Goal: Transaction & Acquisition: Purchase product/service

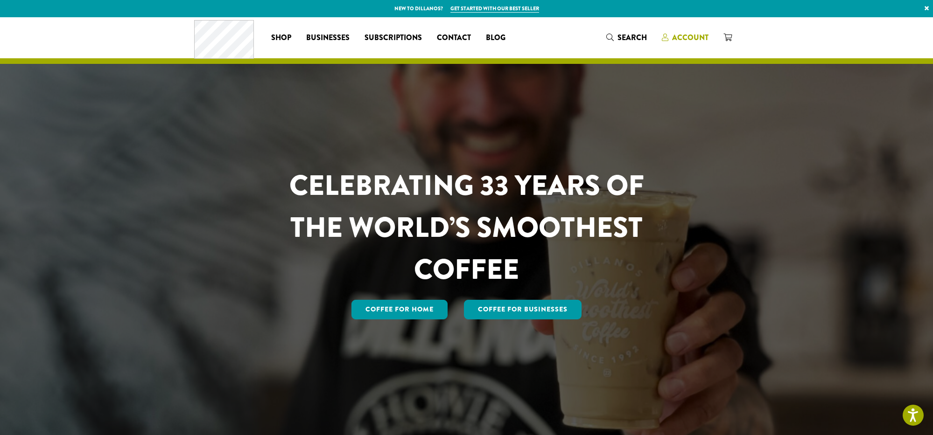
click at [680, 40] on span "Account" at bounding box center [690, 37] width 36 height 11
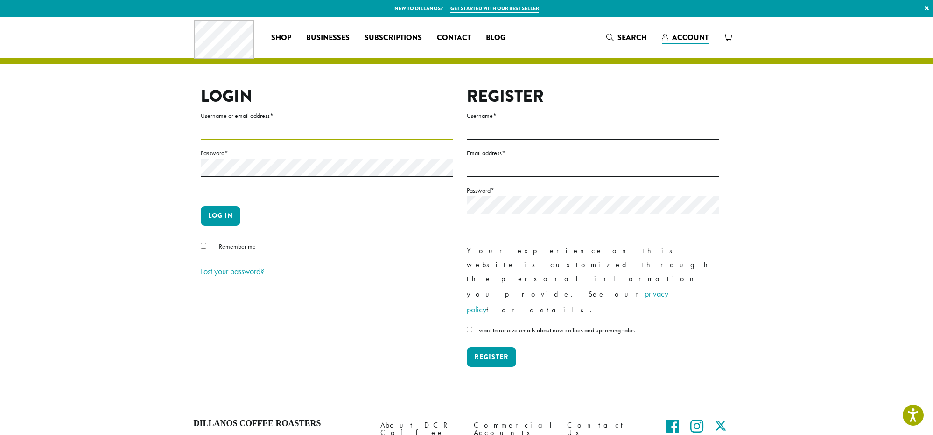
type input "**********"
click at [222, 217] on button "Log in" at bounding box center [221, 216] width 40 height 20
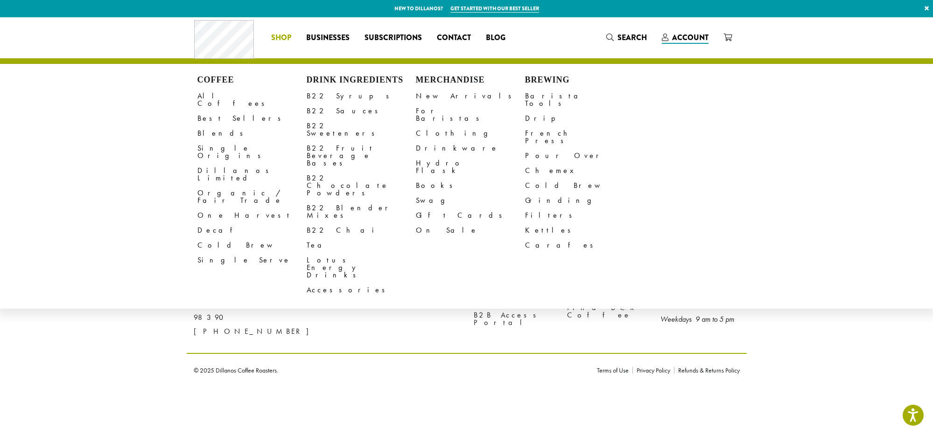
click at [282, 36] on span "Shop" at bounding box center [281, 38] width 20 height 12
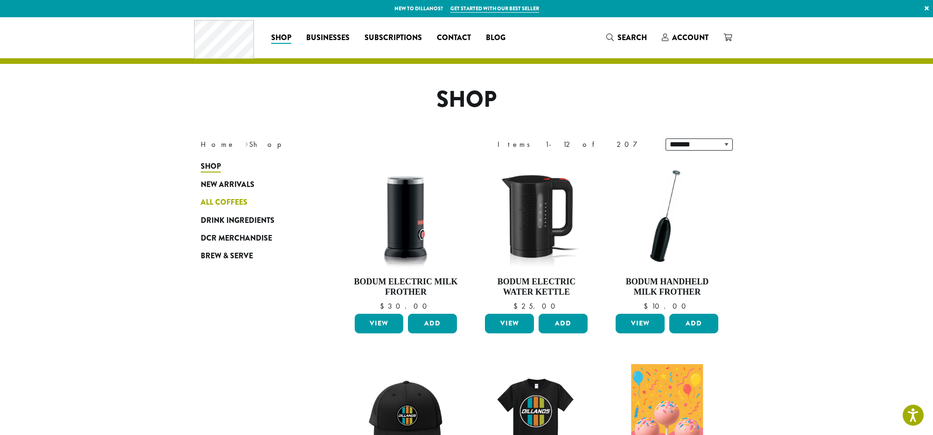
click at [222, 201] on span "All Coffees" at bounding box center [224, 203] width 47 height 12
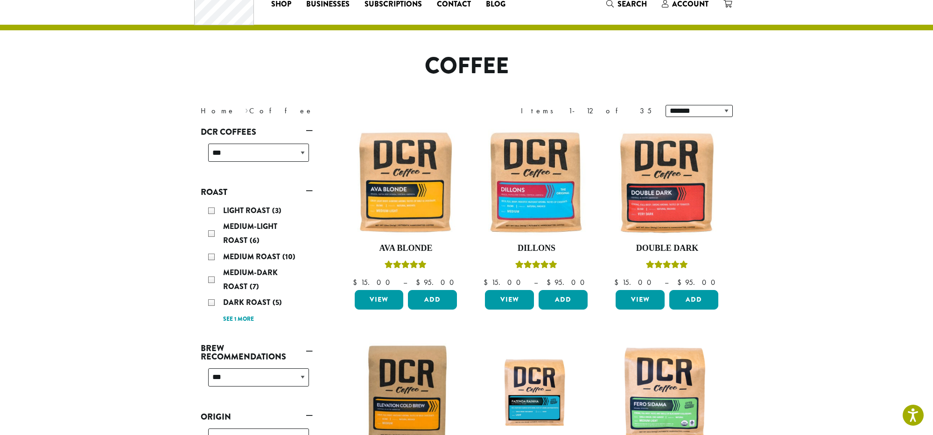
scroll to position [37, 0]
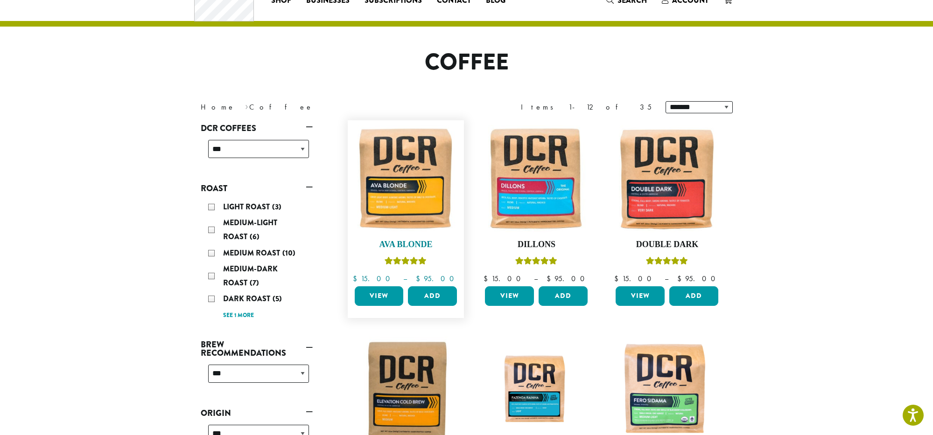
click at [402, 182] on img at bounding box center [405, 178] width 107 height 107
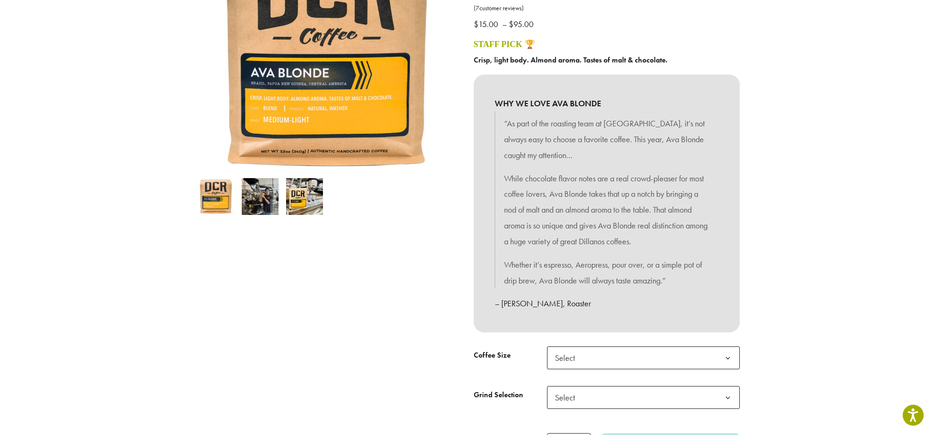
scroll to position [197, 0]
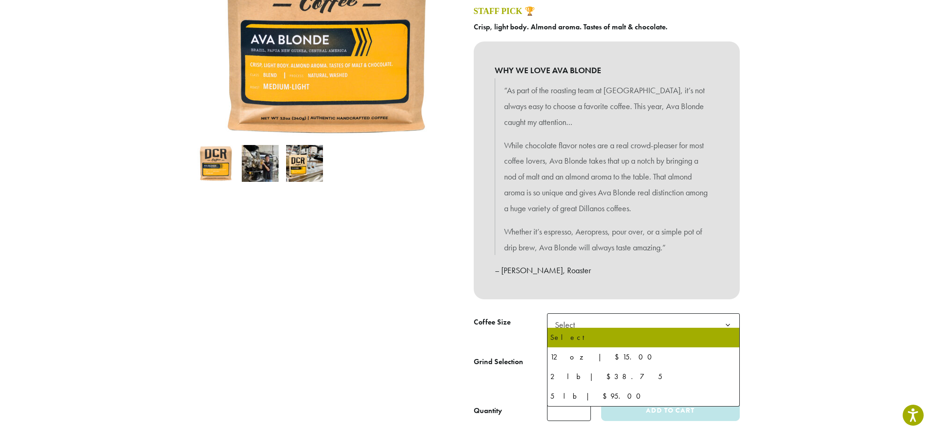
click at [728, 319] on b at bounding box center [727, 325] width 23 height 23
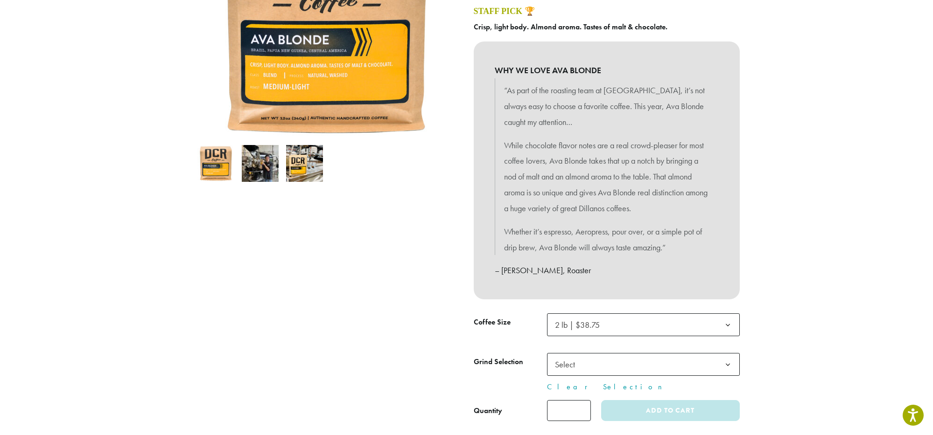
click at [727, 358] on b at bounding box center [727, 365] width 23 height 23
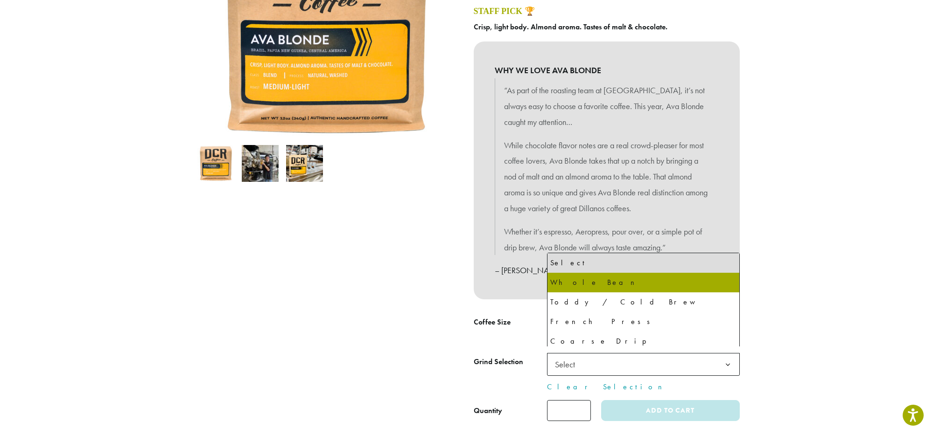
select select "**********"
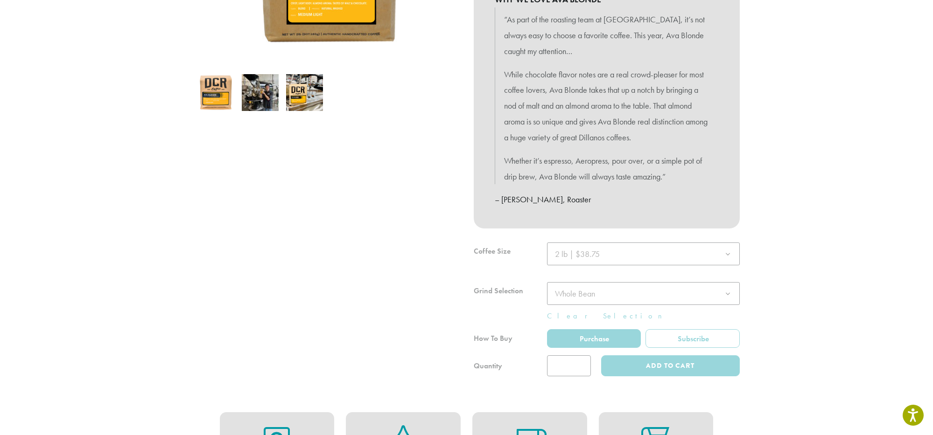
scroll to position [270, 0]
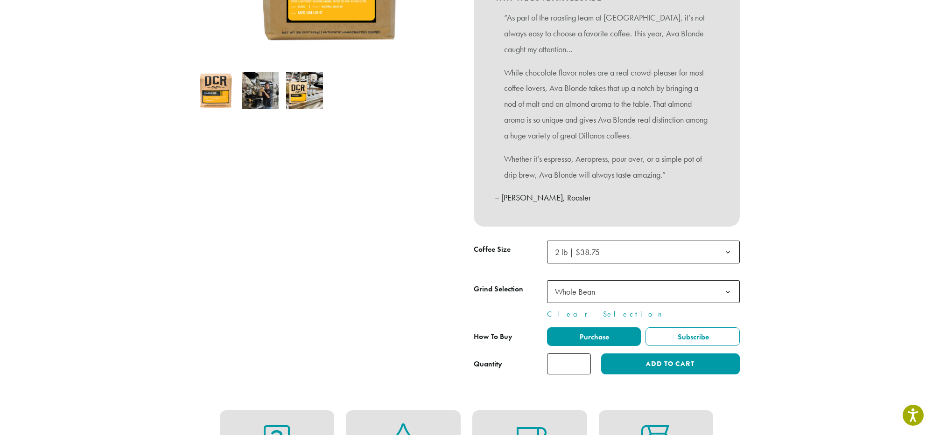
type input "*"
click at [581, 355] on input "*" at bounding box center [569, 364] width 44 height 21
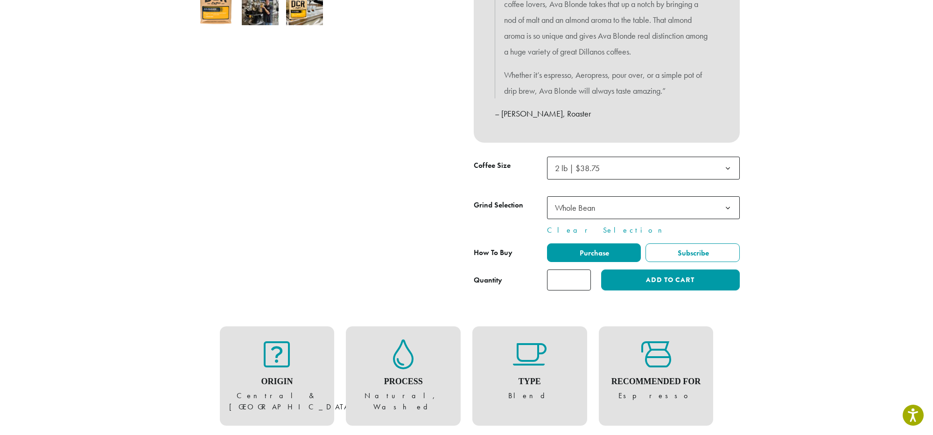
scroll to position [354, 0]
click at [668, 275] on button "Add to cart" at bounding box center [670, 280] width 138 height 21
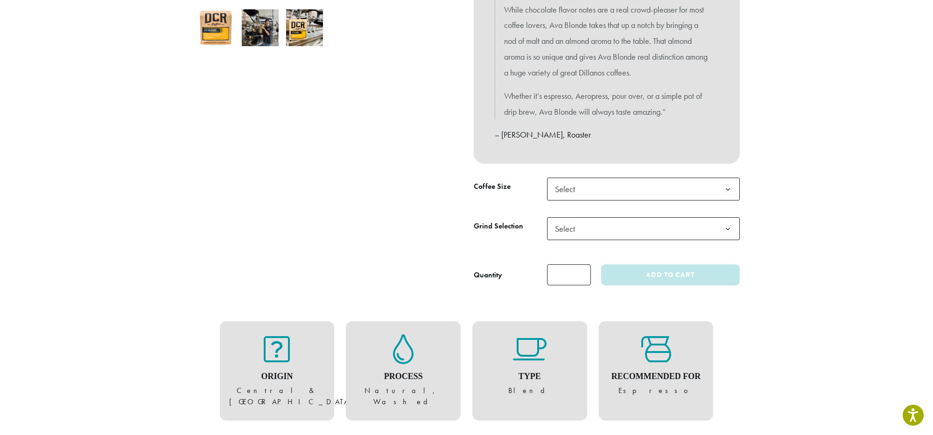
scroll to position [334, 0]
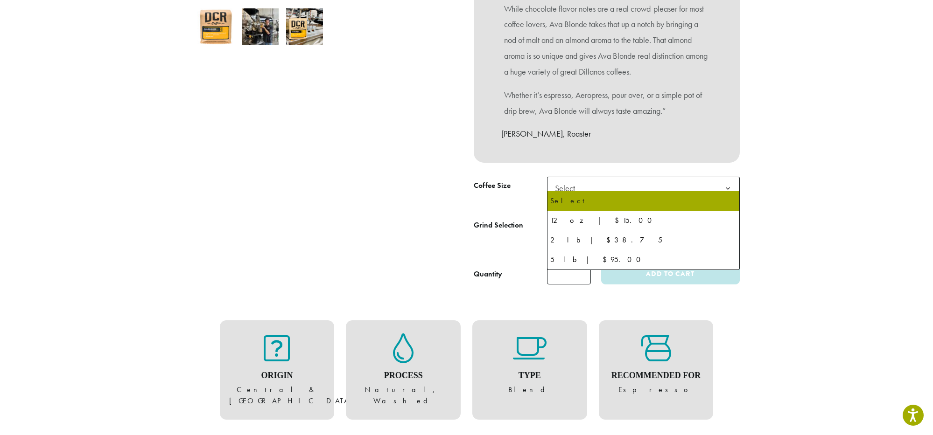
click at [727, 182] on b at bounding box center [727, 188] width 23 height 23
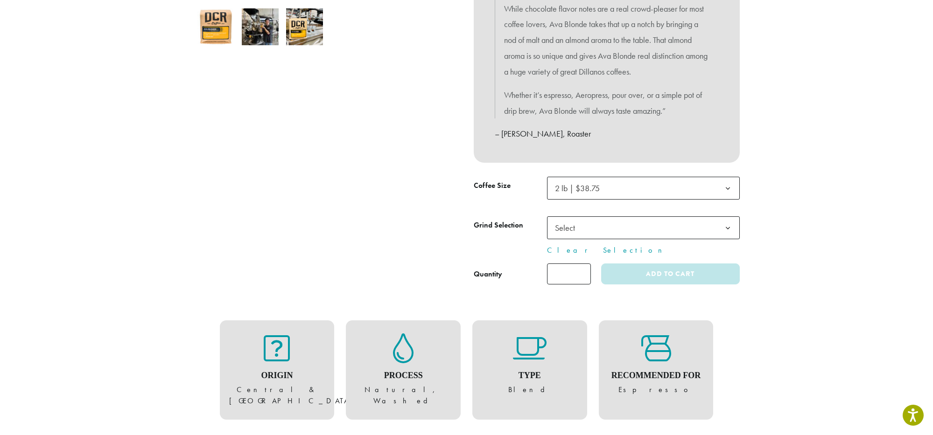
click at [728, 222] on b at bounding box center [727, 228] width 23 height 23
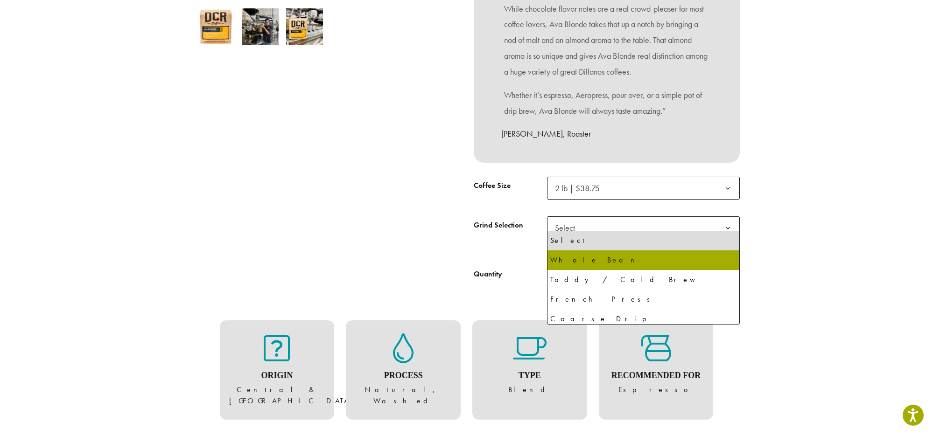
select select "**********"
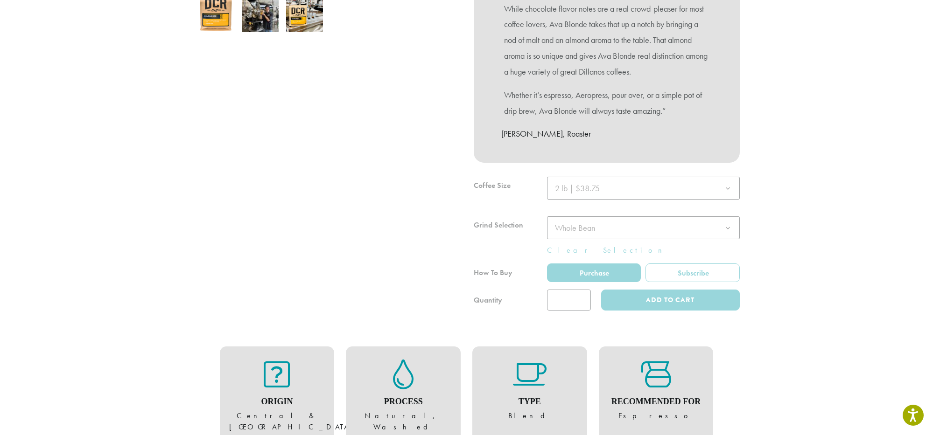
click at [581, 291] on div at bounding box center [607, 244] width 266 height 134
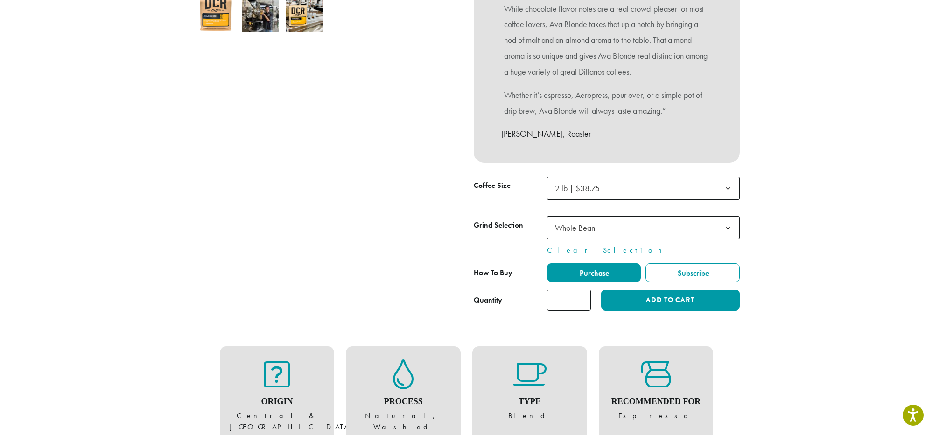
type input "*"
click at [581, 292] on input "*" at bounding box center [569, 300] width 44 height 21
click at [652, 296] on button "Add to cart" at bounding box center [670, 300] width 138 height 21
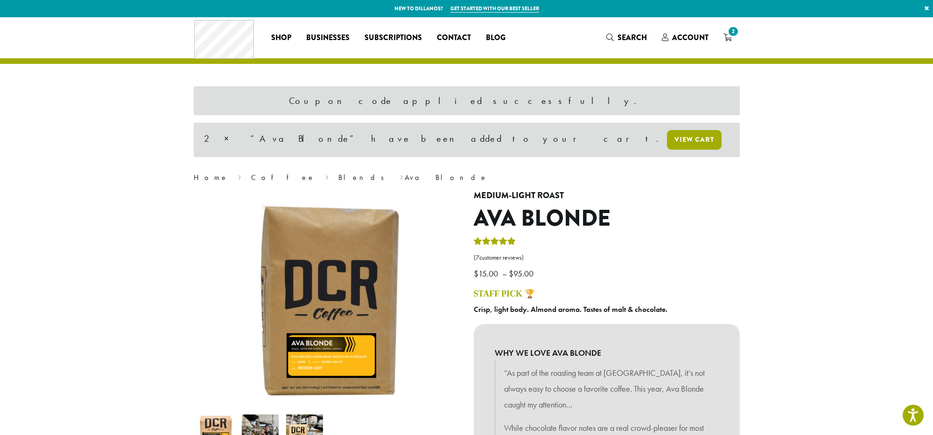
click at [667, 140] on link "View cart" at bounding box center [694, 140] width 55 height 20
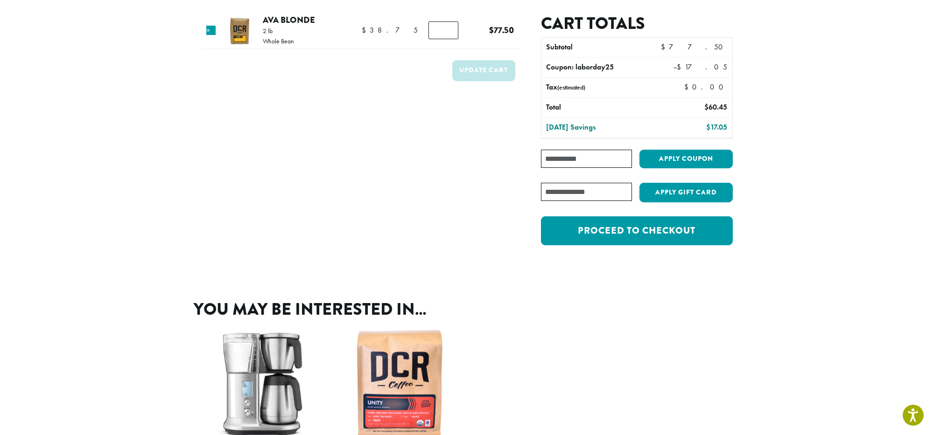
scroll to position [41, 0]
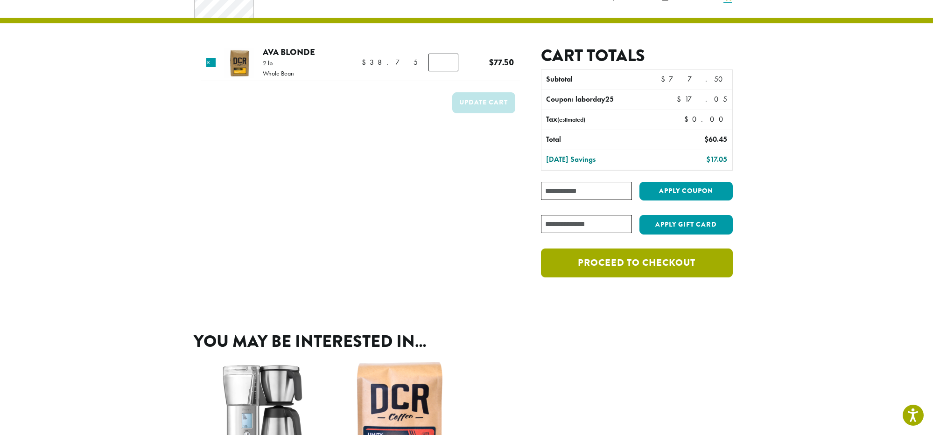
click at [642, 263] on link "Proceed to checkout" at bounding box center [636, 263] width 191 height 29
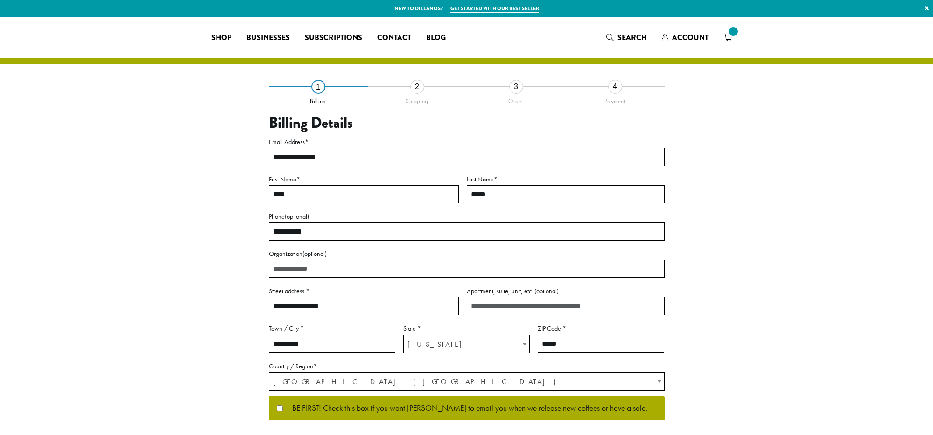
select select "**"
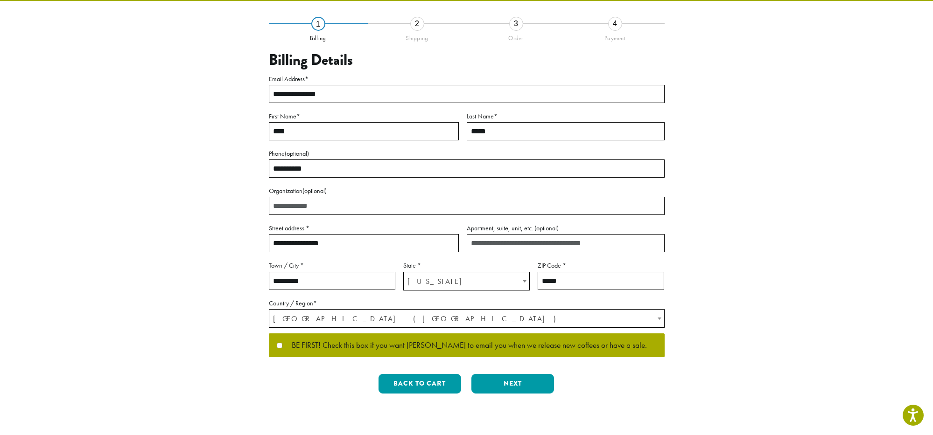
scroll to position [64, 0]
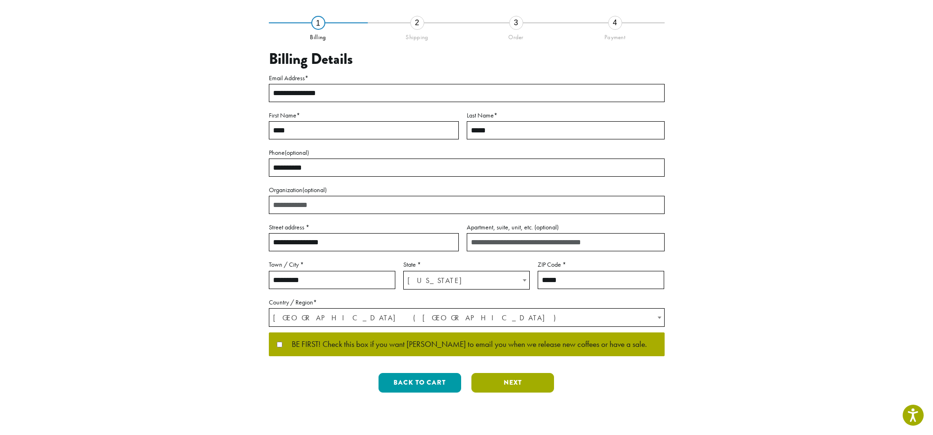
click at [514, 382] on button "Next" at bounding box center [512, 383] width 83 height 20
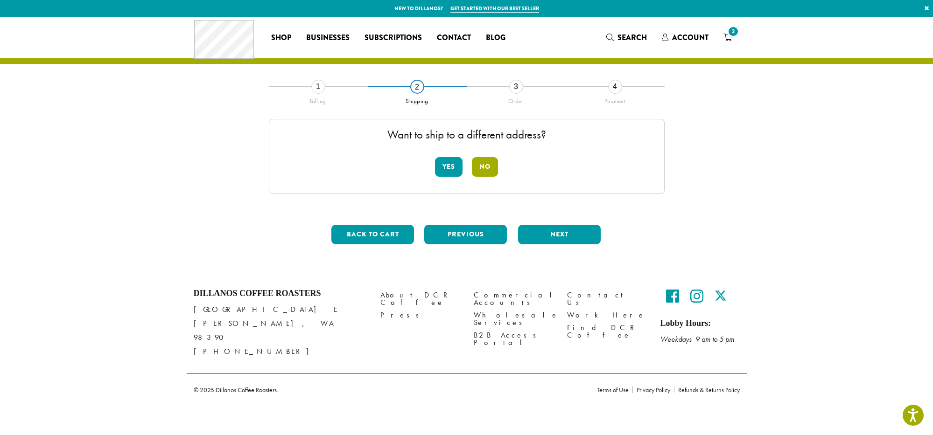
click at [486, 164] on button "No" at bounding box center [485, 167] width 26 height 20
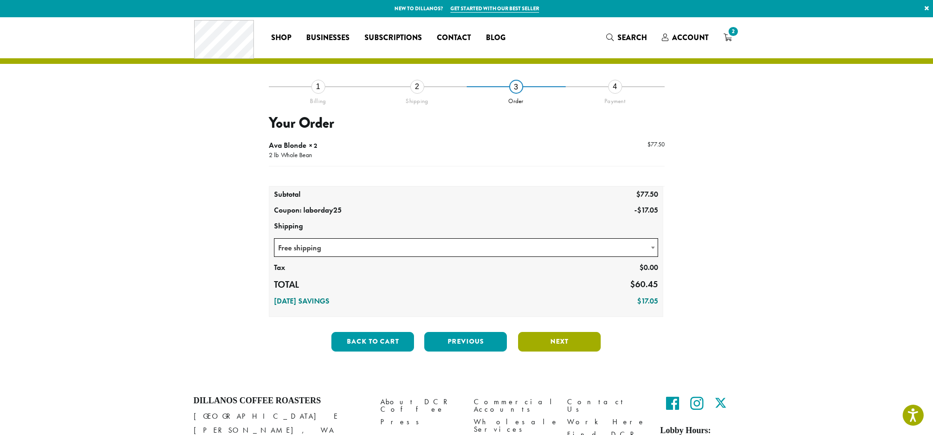
click at [556, 341] on button "Next" at bounding box center [559, 342] width 83 height 20
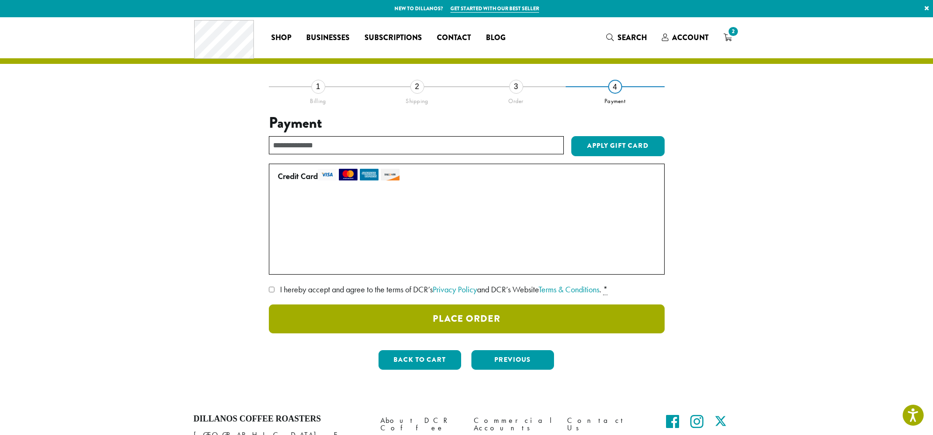
click at [472, 316] on button "Place Order" at bounding box center [467, 319] width 396 height 29
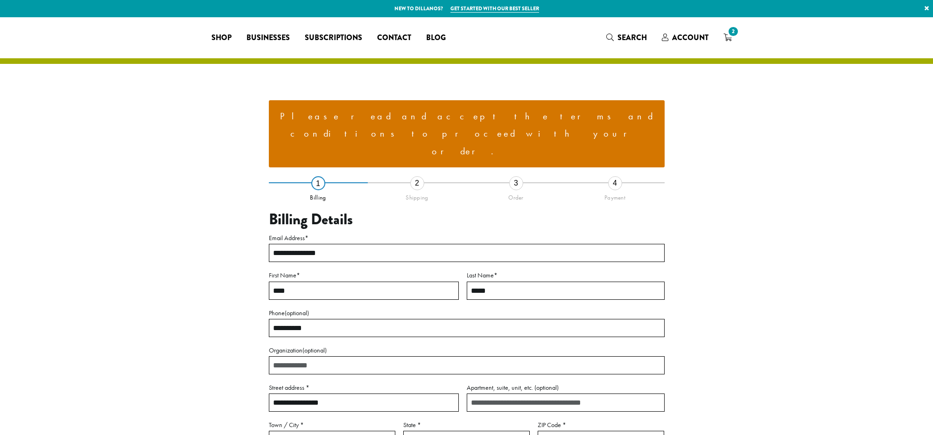
select select "**"
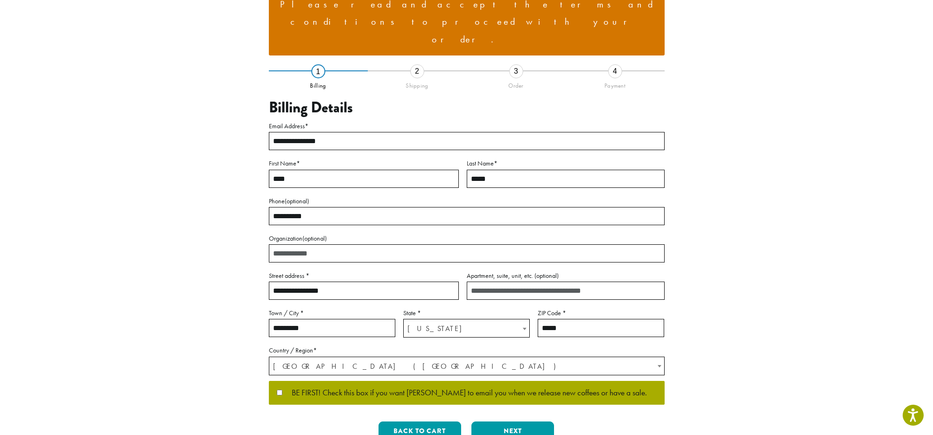
scroll to position [118, 0]
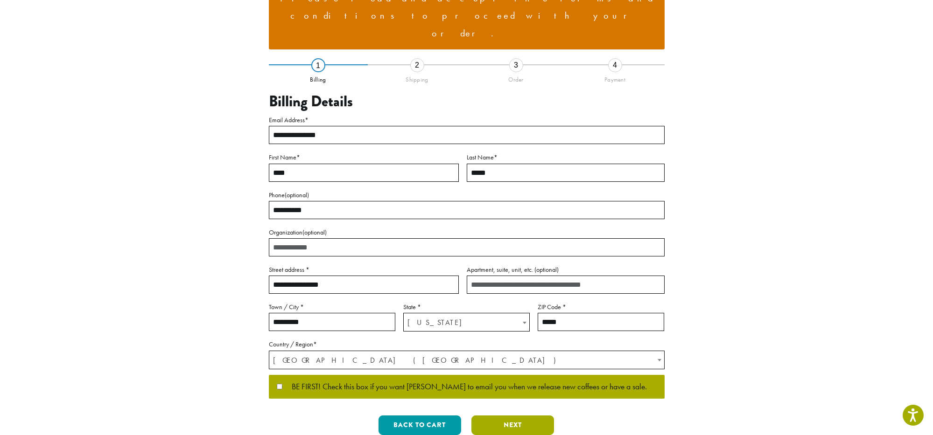
click at [514, 416] on button "Next" at bounding box center [512, 426] width 83 height 20
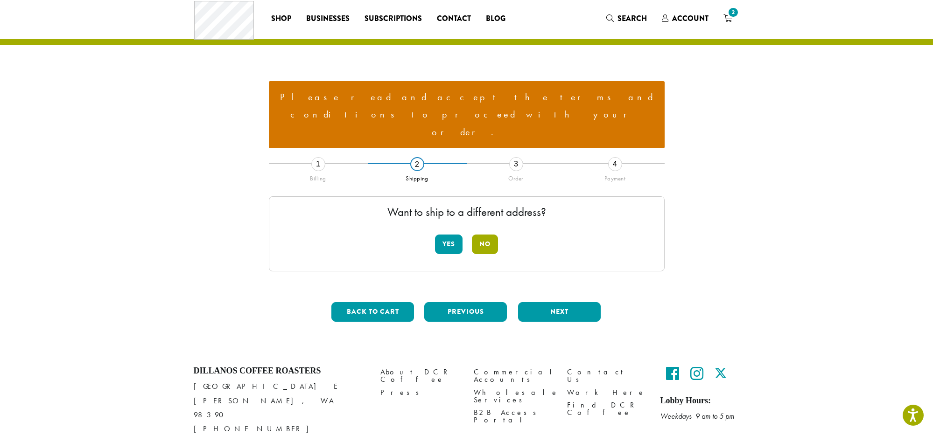
click at [487, 235] on button "No" at bounding box center [485, 245] width 26 height 20
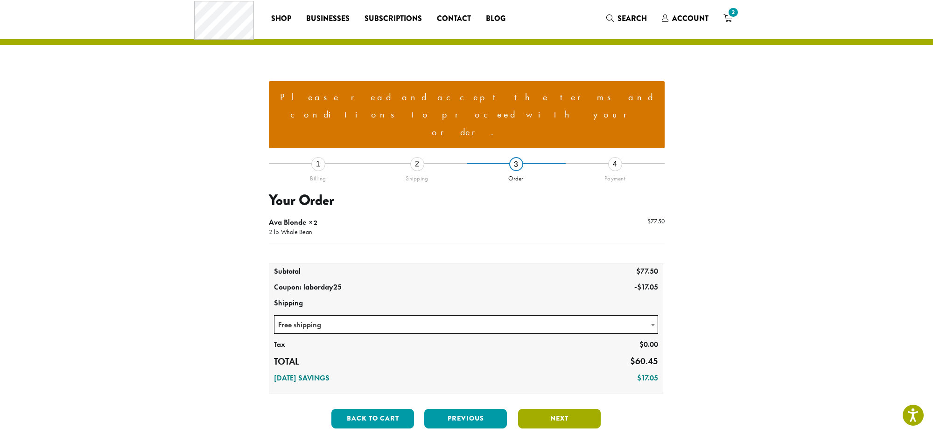
click at [559, 409] on button "Next" at bounding box center [559, 419] width 83 height 20
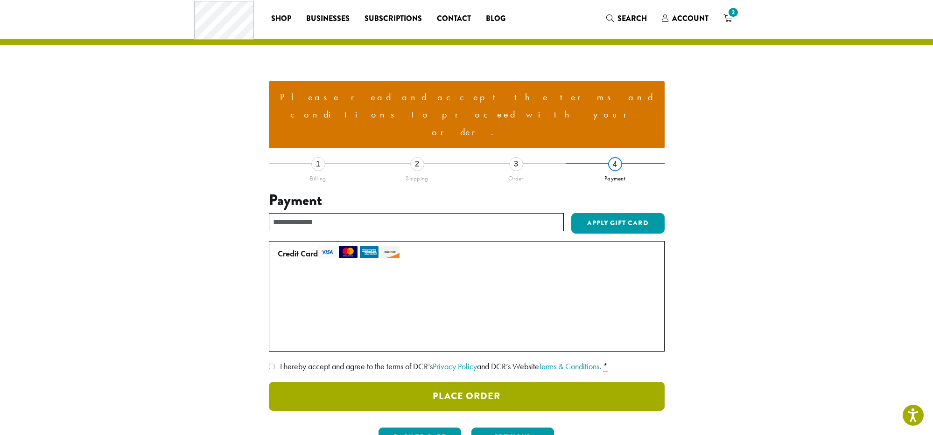
click at [466, 382] on button "Place Order" at bounding box center [467, 396] width 396 height 29
